Goal: Information Seeking & Learning: Learn about a topic

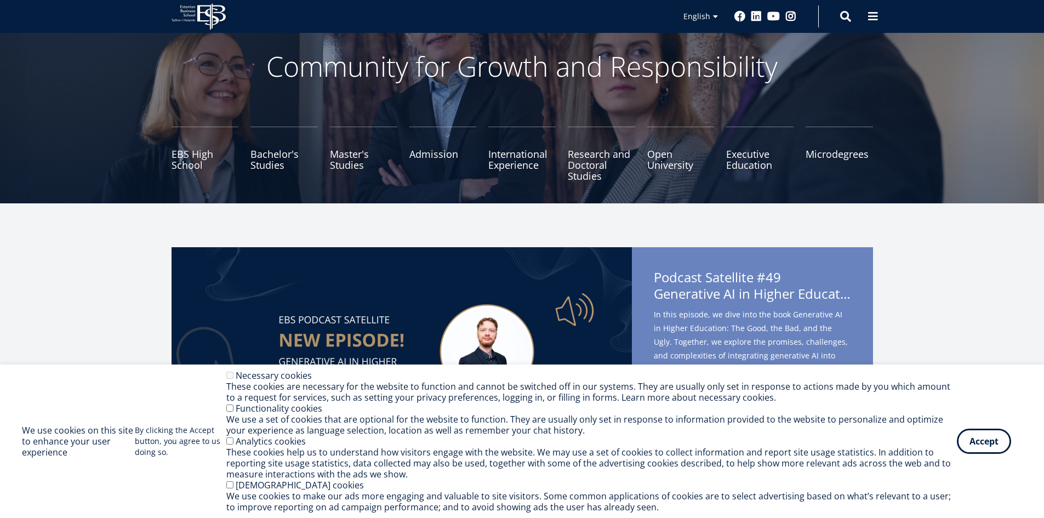
scroll to position [55, 0]
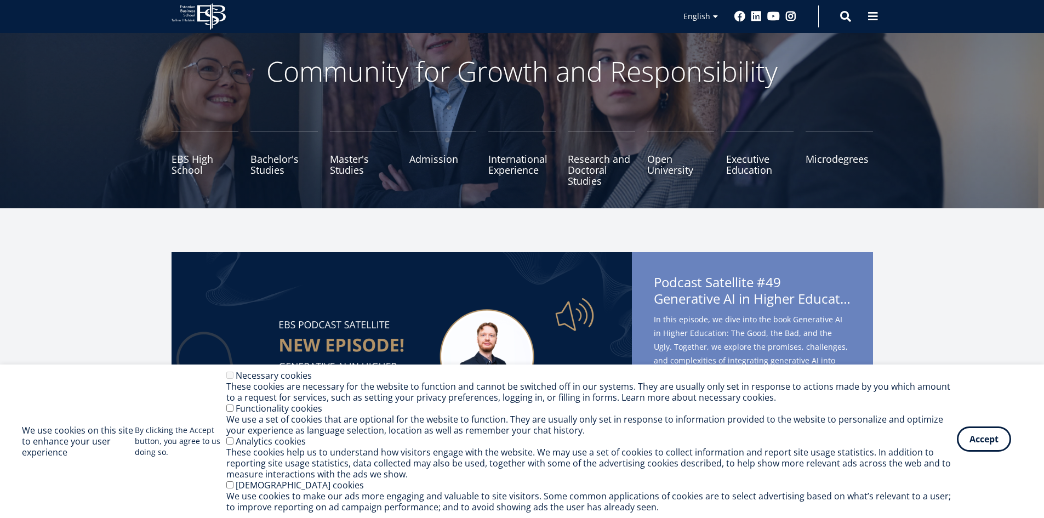
click at [988, 440] on button "Accept" at bounding box center [984, 438] width 54 height 25
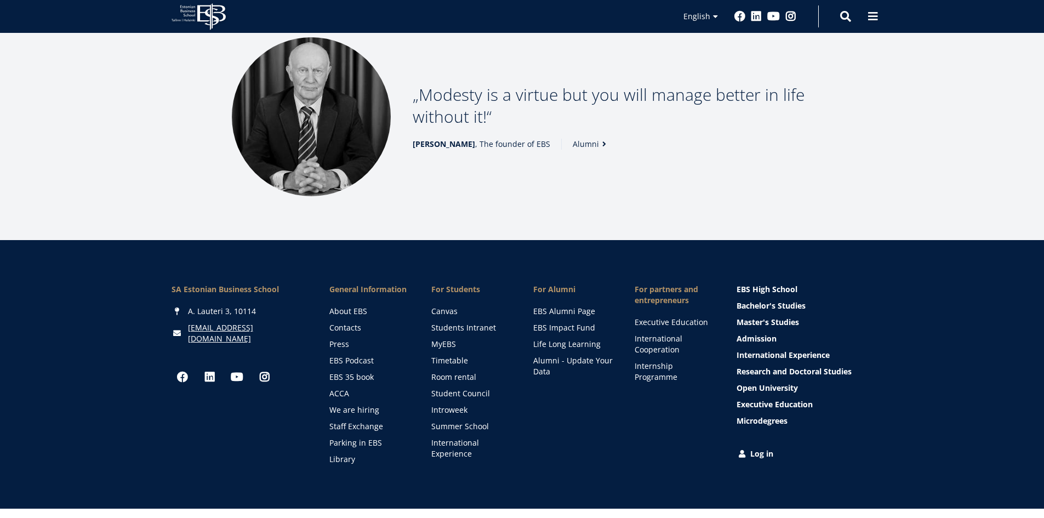
scroll to position [1359, 0]
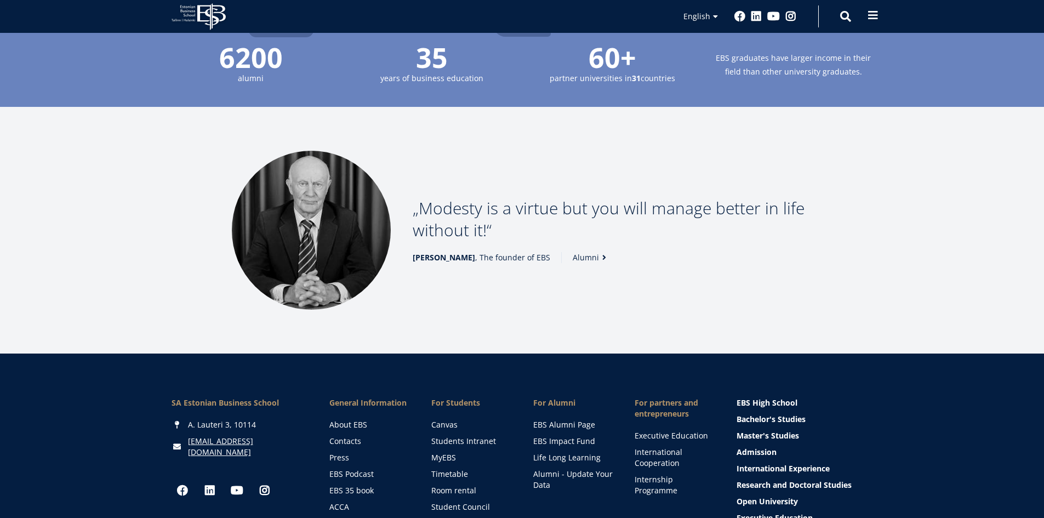
click at [880, 12] on button at bounding box center [873, 15] width 22 height 22
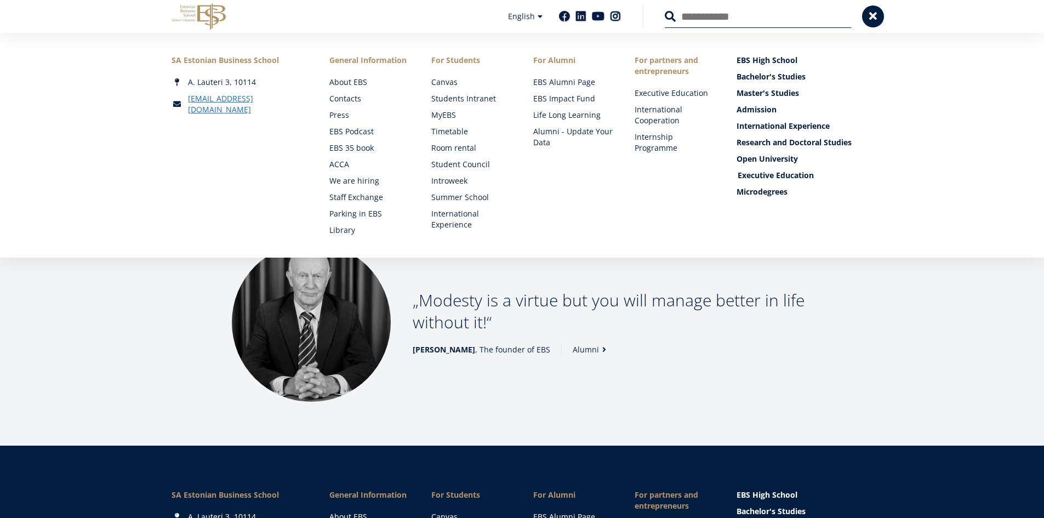
scroll to position [1249, 0]
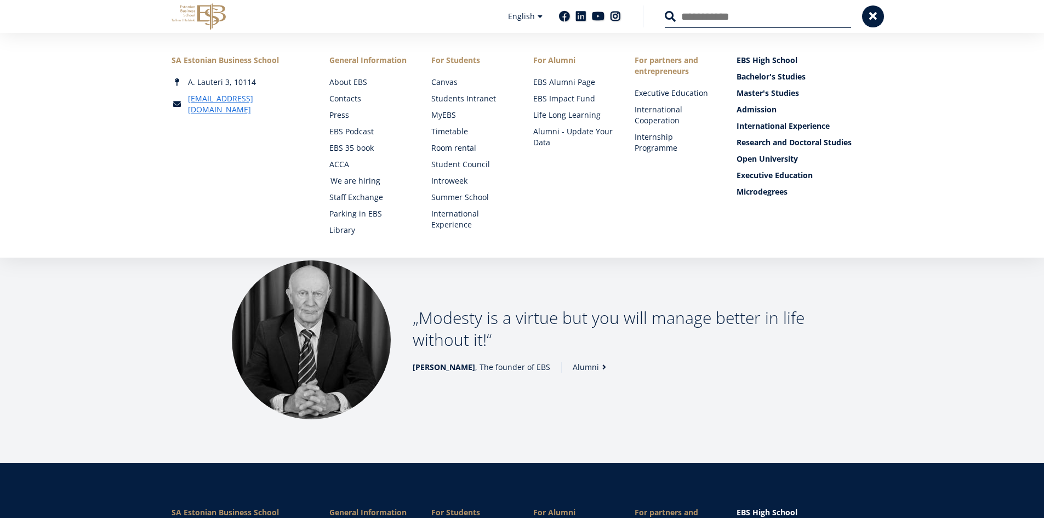
click at [363, 182] on link "We are hiring" at bounding box center [370, 180] width 80 height 11
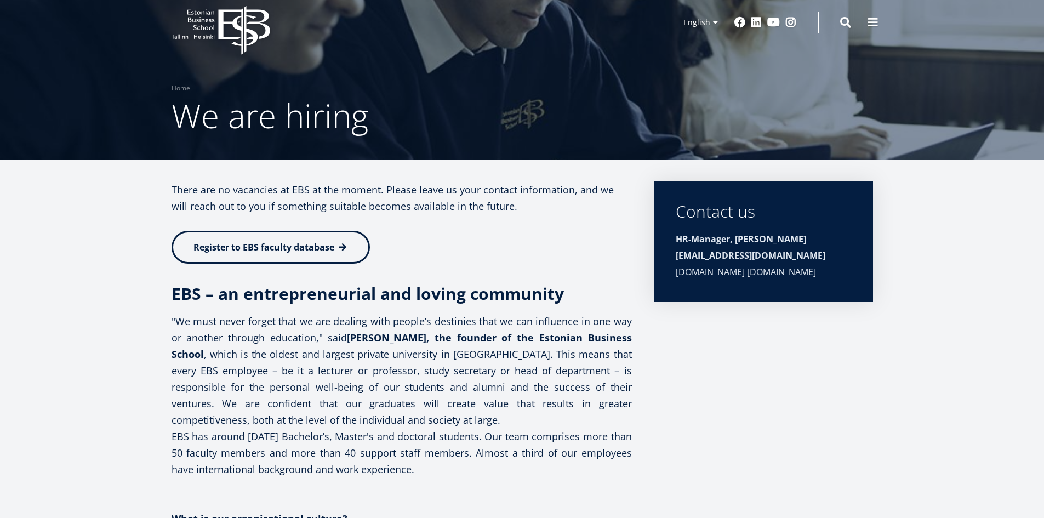
scroll to position [15, 0]
click at [347, 250] on span at bounding box center [342, 245] width 11 height 11
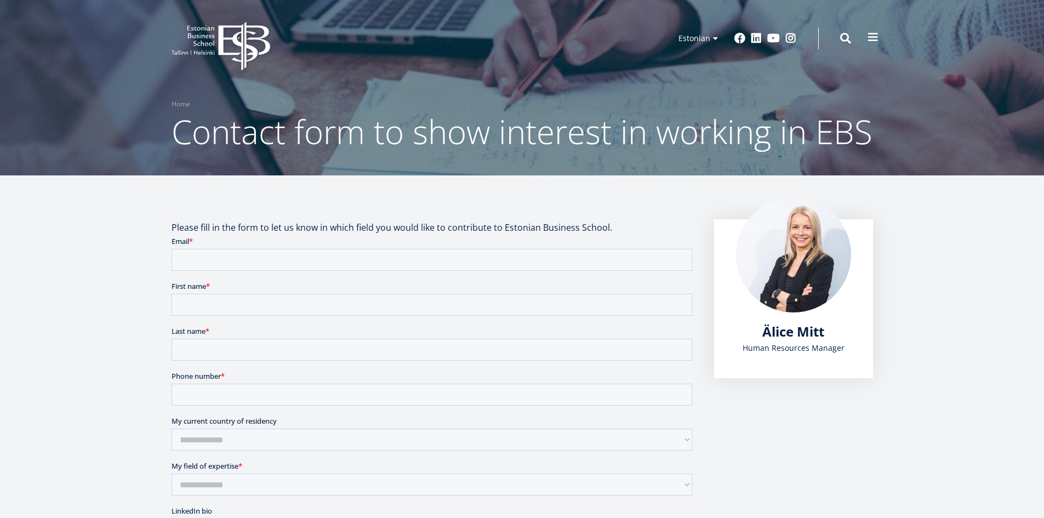
click at [877, 32] on span at bounding box center [872, 37] width 11 height 11
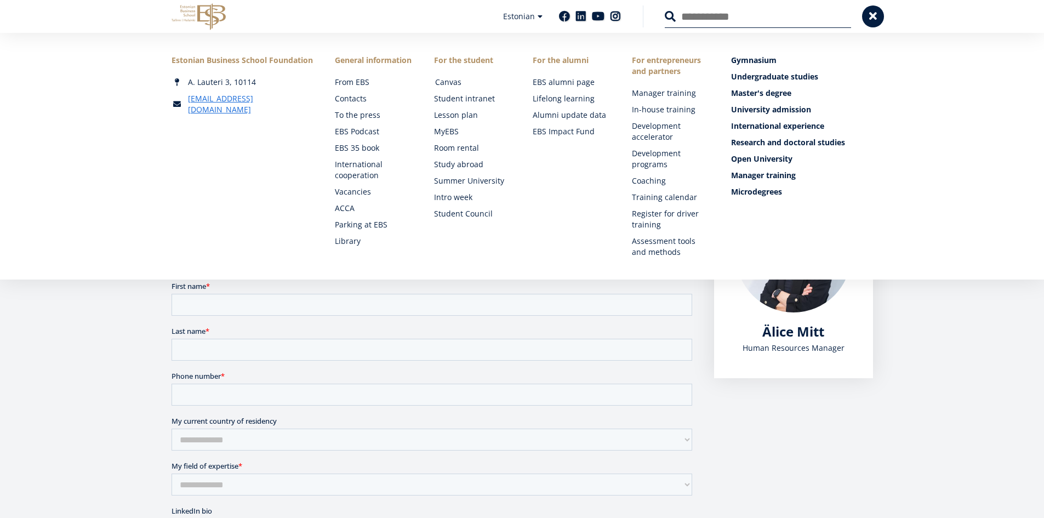
click at [447, 81] on font "Canvas" at bounding box center [448, 82] width 26 height 10
